Goal: Check status: Check status

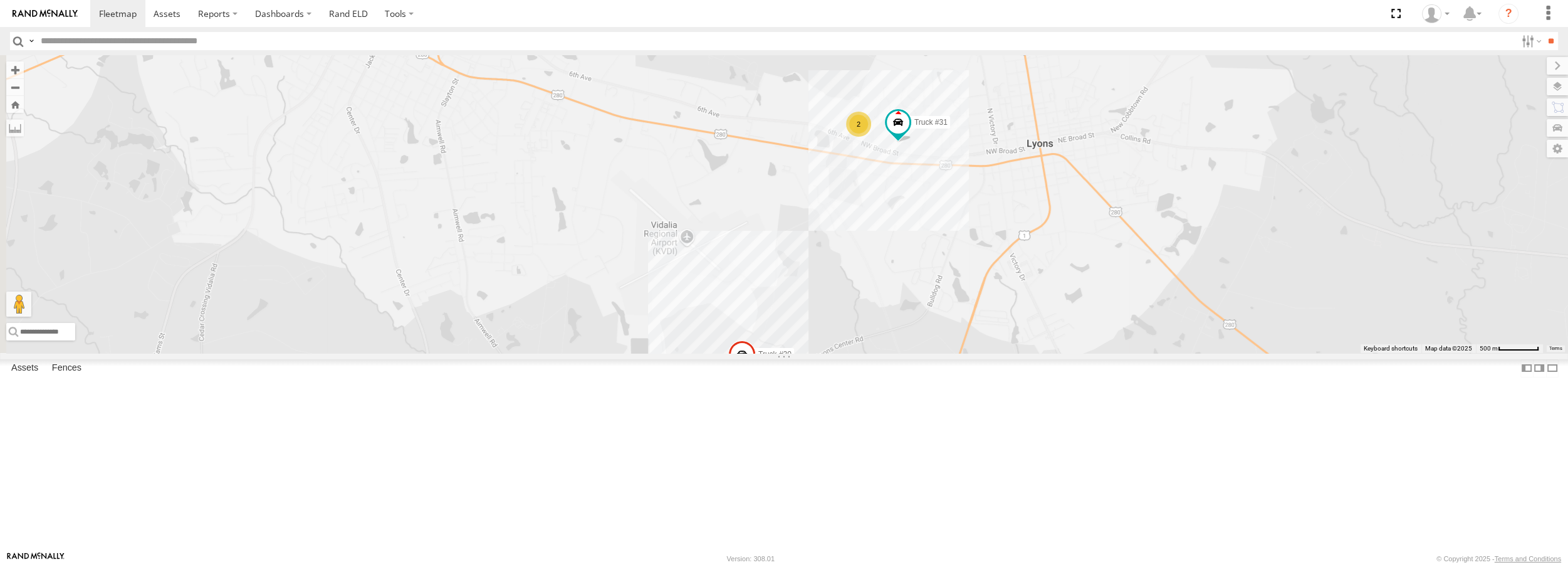
drag, startPoint x: 521, startPoint y: 456, endPoint x: 806, endPoint y: 373, distance: 296.8
click at [806, 353] on div "Truck #30 Truck #31 2" at bounding box center [784, 204] width 1568 height 297
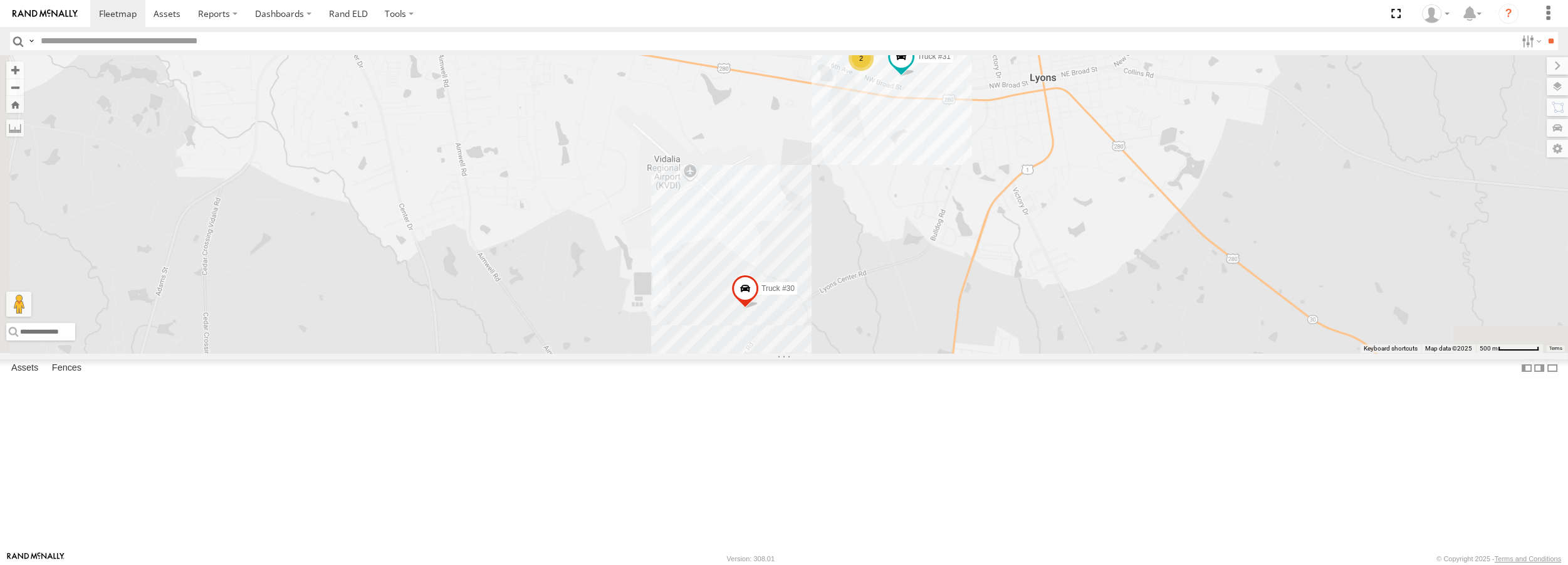
drag, startPoint x: 800, startPoint y: 390, endPoint x: 804, endPoint y: 324, distance: 66.1
click at [804, 324] on div "Truck #30 Truck #31 2" at bounding box center [784, 204] width 1568 height 297
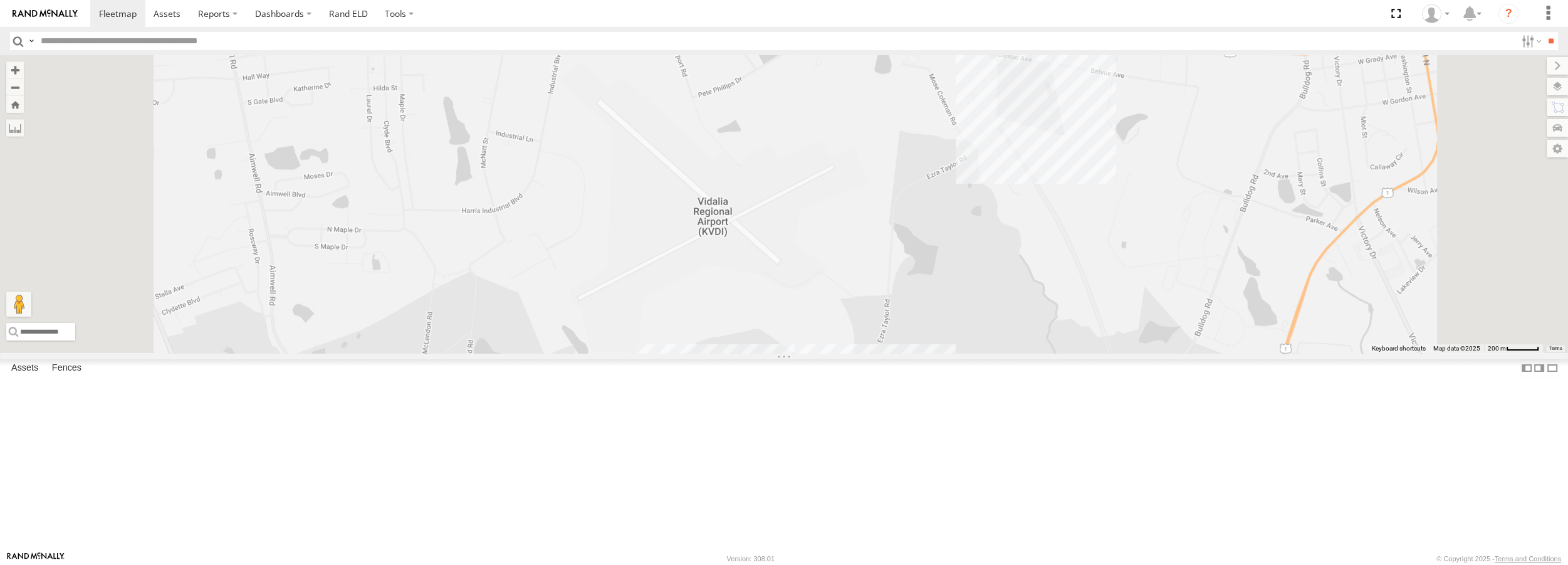
click at [1160, 276] on div "Truck #30 Truck #31 2" at bounding box center [784, 204] width 1568 height 297
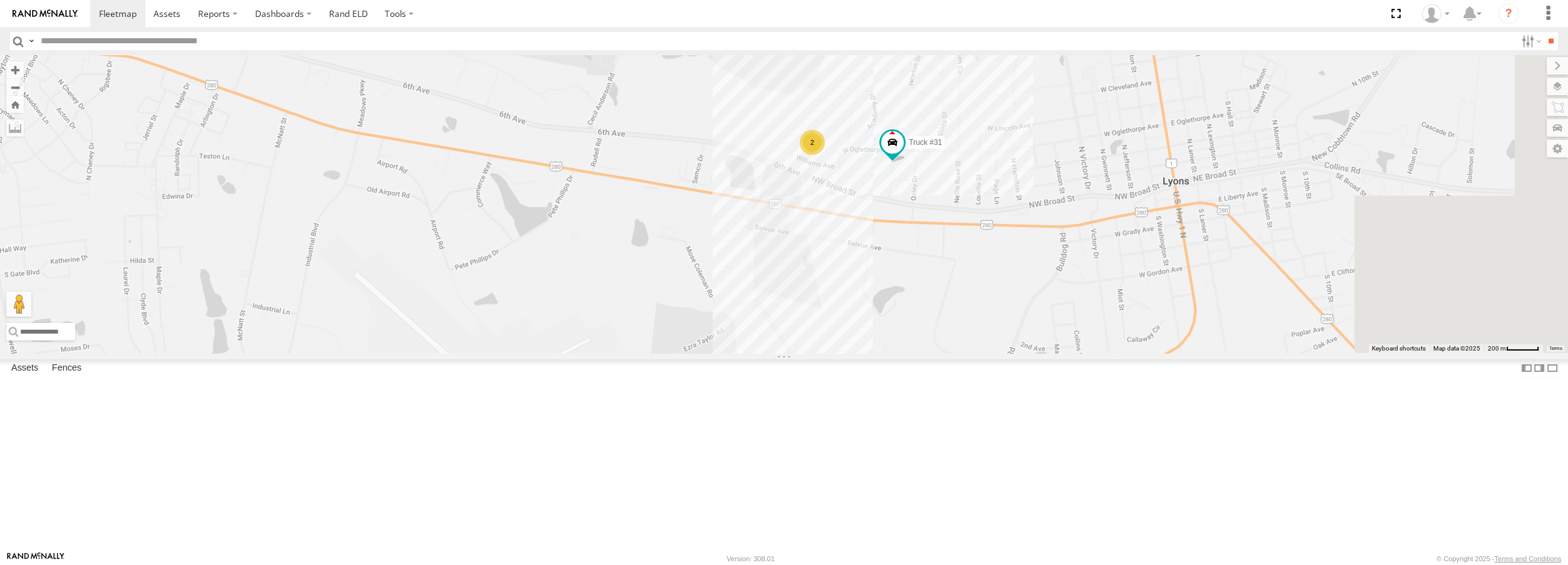
drag, startPoint x: 1223, startPoint y: 193, endPoint x: 992, endPoint y: 339, distance: 273.3
click at [992, 339] on div "Truck #30 Truck #31 2" at bounding box center [784, 204] width 1568 height 297
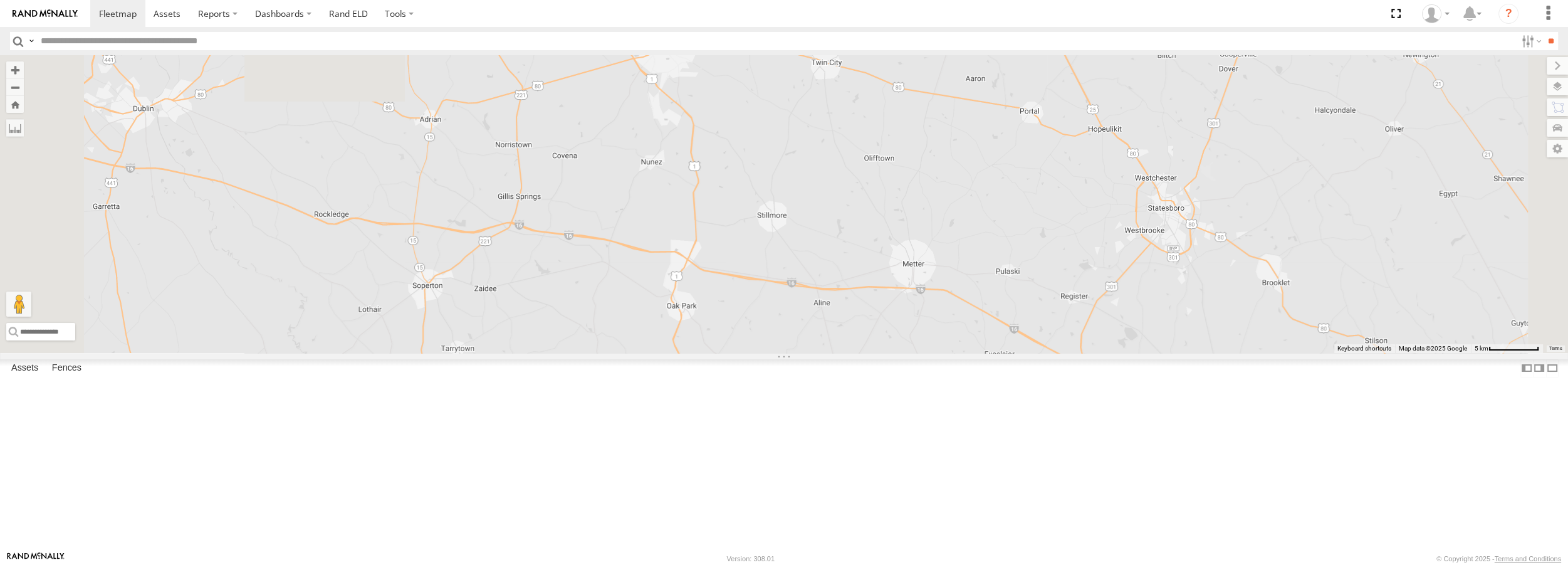
drag, startPoint x: 916, startPoint y: 113, endPoint x: 879, endPoint y: 466, distance: 354.9
click at [881, 353] on div "Truck #30 3" at bounding box center [784, 204] width 1568 height 297
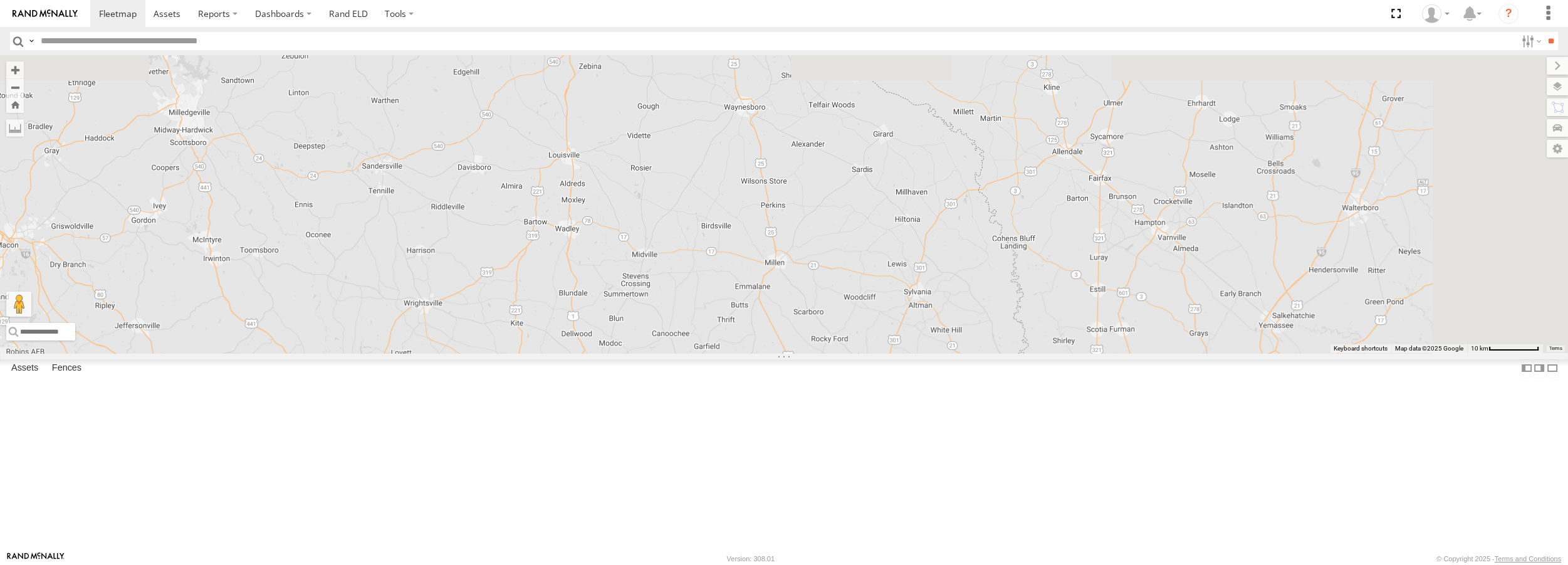
drag, startPoint x: 834, startPoint y: 246, endPoint x: 802, endPoint y: 425, distance: 181.8
click at [802, 353] on div "4" at bounding box center [784, 204] width 1568 height 297
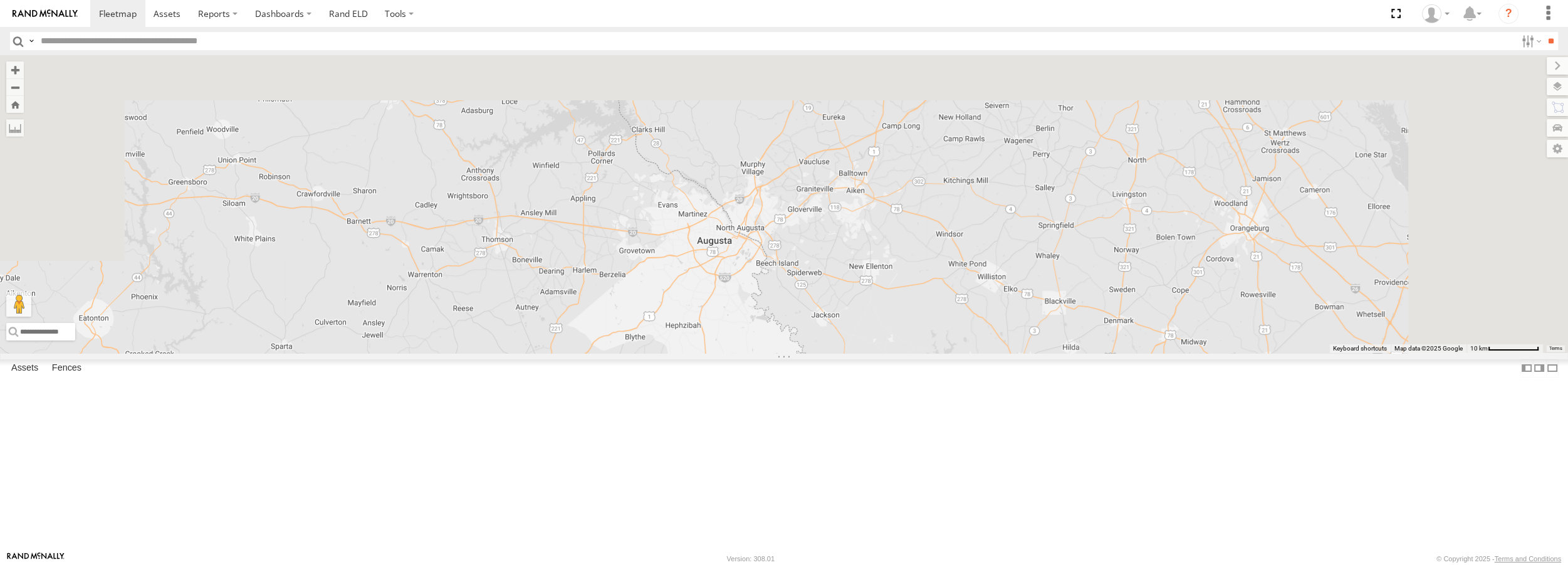
drag, startPoint x: 876, startPoint y: 192, endPoint x: 848, endPoint y: 480, distance: 289.4
click at [848, 353] on div "4" at bounding box center [784, 204] width 1568 height 297
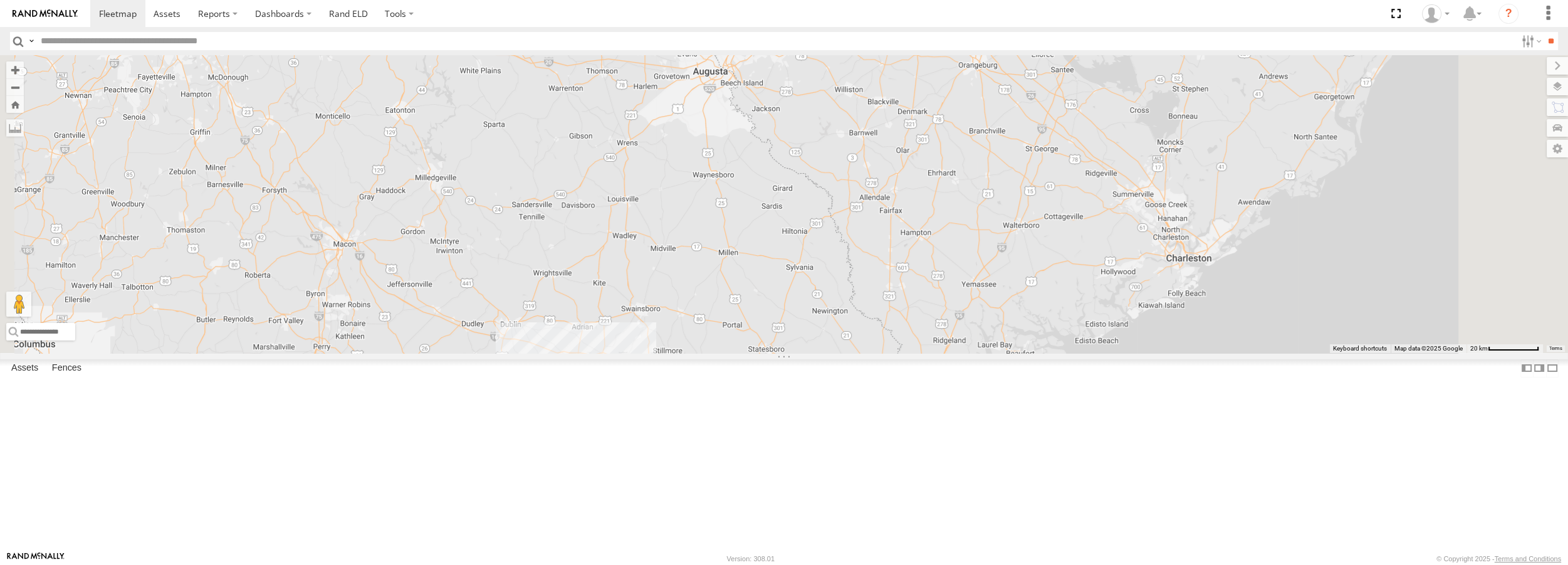
drag, startPoint x: 796, startPoint y: 488, endPoint x: 797, endPoint y: 301, distance: 187.0
click at [797, 301] on div at bounding box center [784, 204] width 1568 height 297
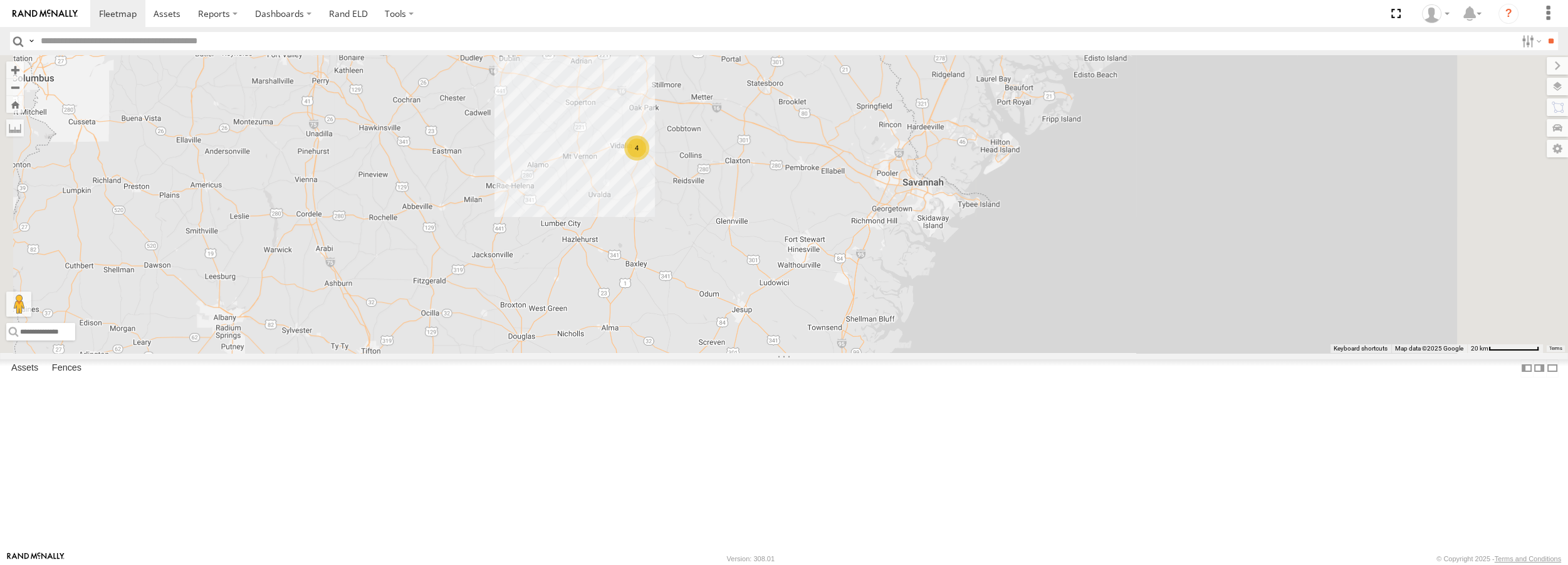
drag, startPoint x: 842, startPoint y: 470, endPoint x: 844, endPoint y: 215, distance: 255.0
click at [844, 215] on div "4" at bounding box center [784, 204] width 1568 height 297
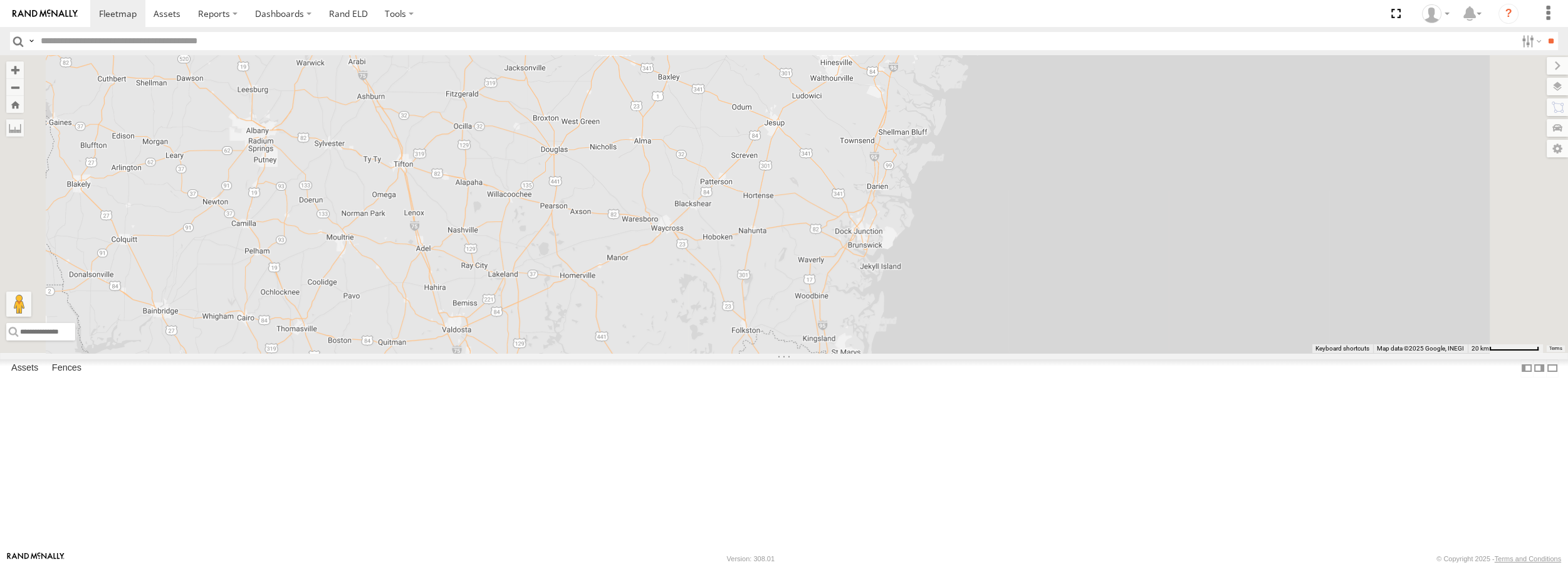
drag, startPoint x: 797, startPoint y: 448, endPoint x: 829, endPoint y: 256, distance: 194.6
click at [829, 256] on div "4" at bounding box center [784, 204] width 1568 height 297
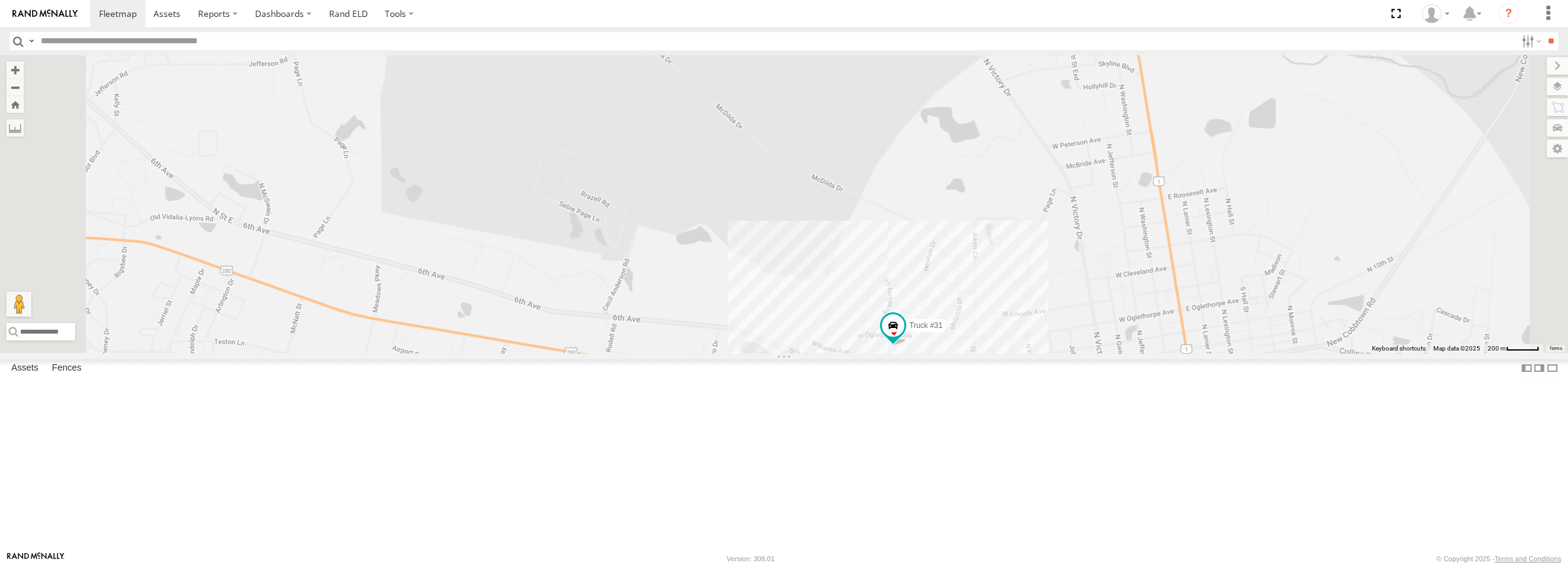
drag, startPoint x: 806, startPoint y: 261, endPoint x: 832, endPoint y: 120, distance: 143.4
click at [832, 120] on div "Truck #30 Truck #31" at bounding box center [784, 204] width 1568 height 297
